Goal: Entertainment & Leisure: Browse casually

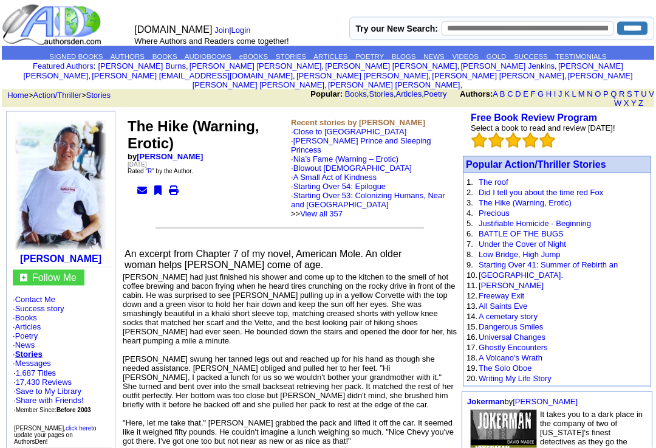
scroll to position [5, 0]
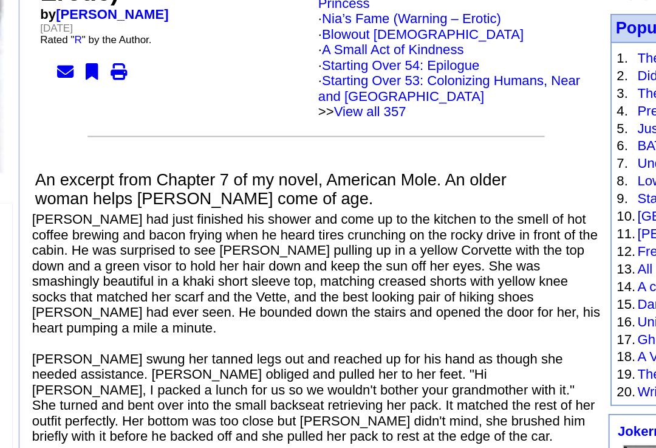
click at [126, 116] on td "The Hike (Warning, Erotic) by Ronald W. Hull Monday, September 5, 2005 Rated " …" at bounding box center [207, 167] width 163 height 103
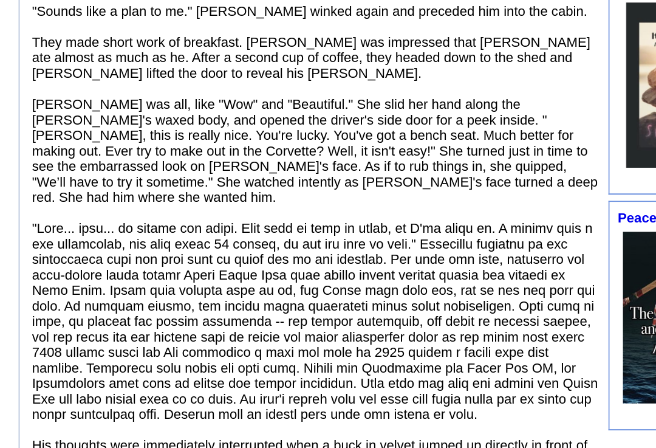
scroll to position [394, 0]
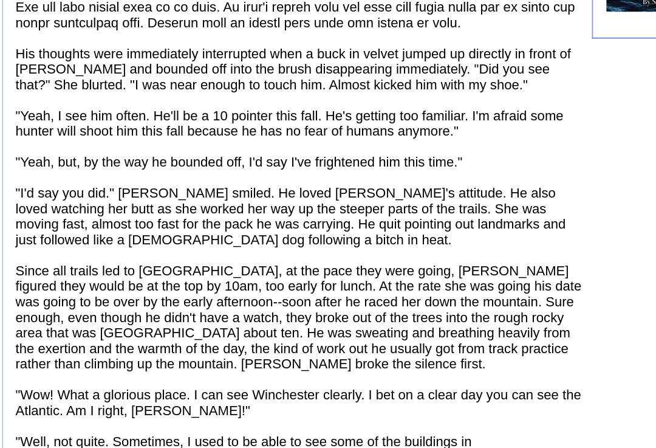
scroll to position [624, 0]
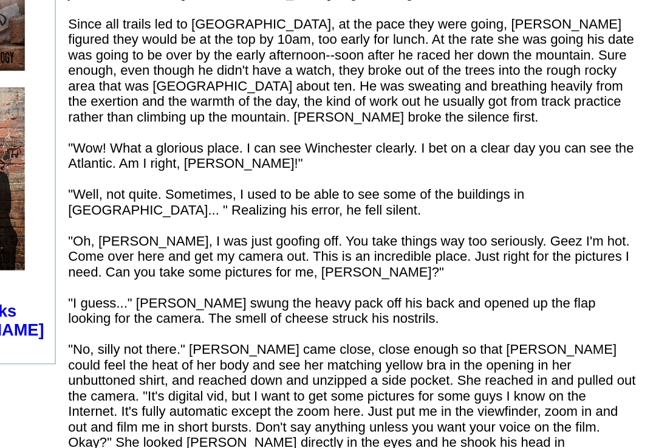
scroll to position [775, 0]
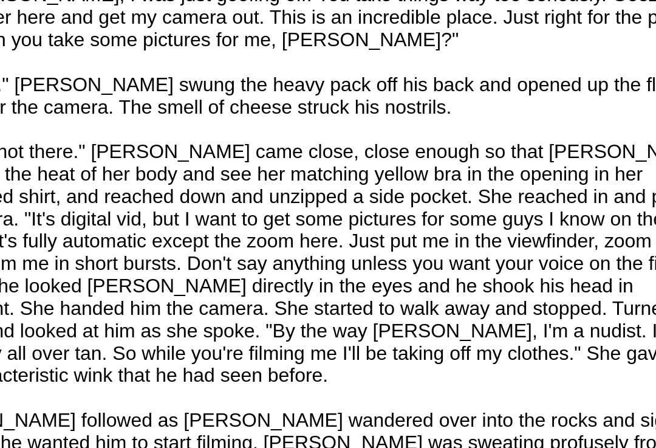
scroll to position [836, 0]
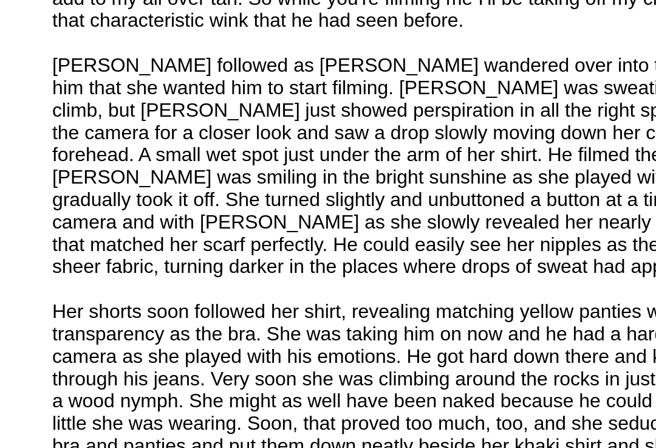
scroll to position [972, 0]
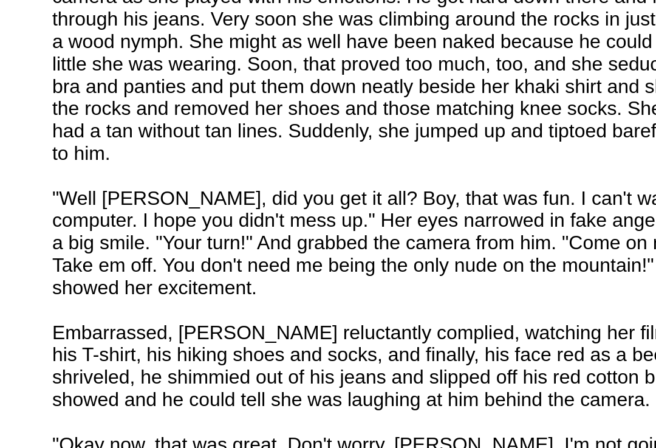
scroll to position [1119, 0]
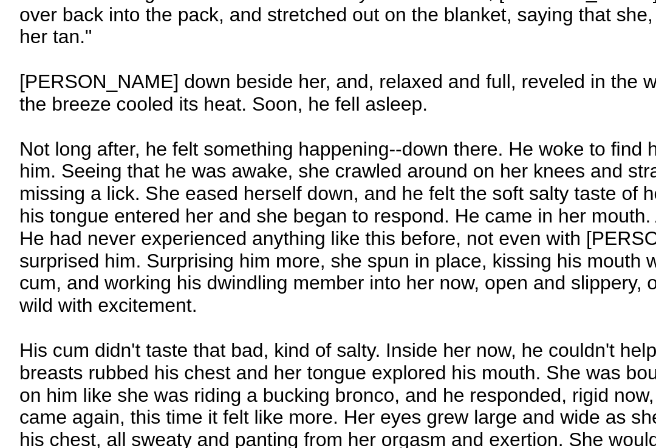
scroll to position [1430, 0]
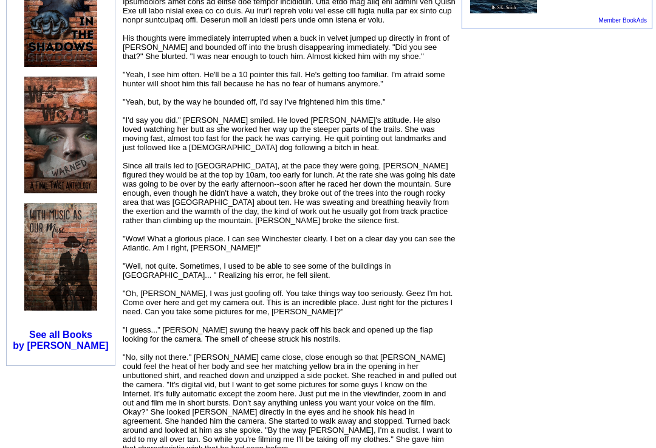
scroll to position [789, 0]
